Goal: Go to known website: Access a specific website the user already knows

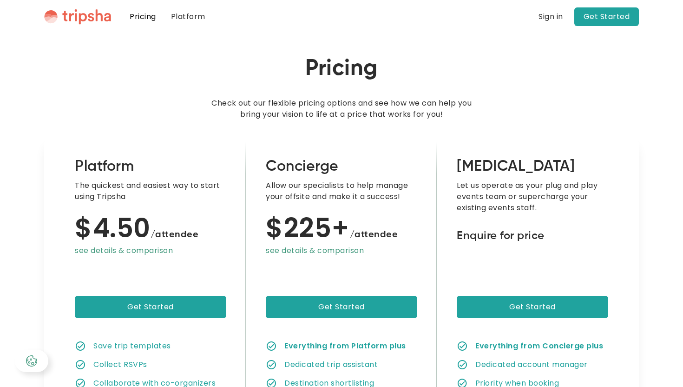
click at [546, 20] on div "Sign in" at bounding box center [551, 16] width 25 height 7
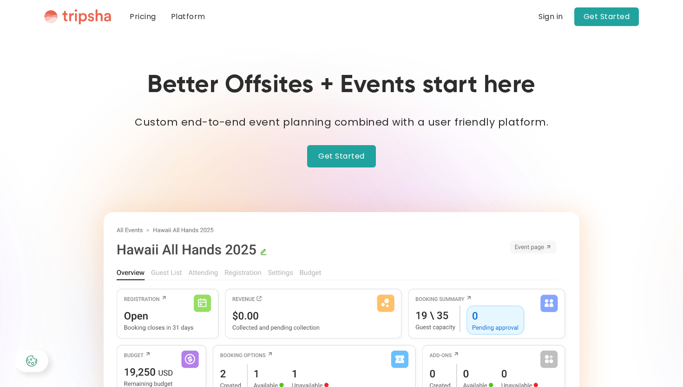
click at [567, 27] on nav "Pricing Platform Blog Blogs About Page one Lorem ipsum dolor sit amet consectet…" at bounding box center [380, 16] width 517 height 33
click at [557, 16] on div "Sign in" at bounding box center [551, 16] width 25 height 7
click at [587, 20] on link "Get Started" at bounding box center [606, 16] width 65 height 19
